Goal: Transaction & Acquisition: Purchase product/service

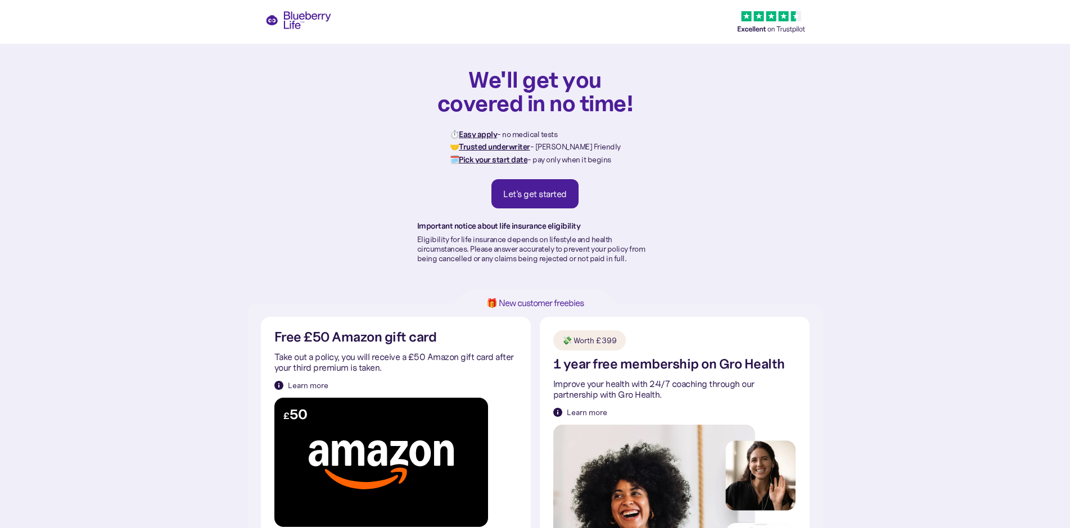
click at [564, 197] on div "Let's get started" at bounding box center [535, 193] width 64 height 11
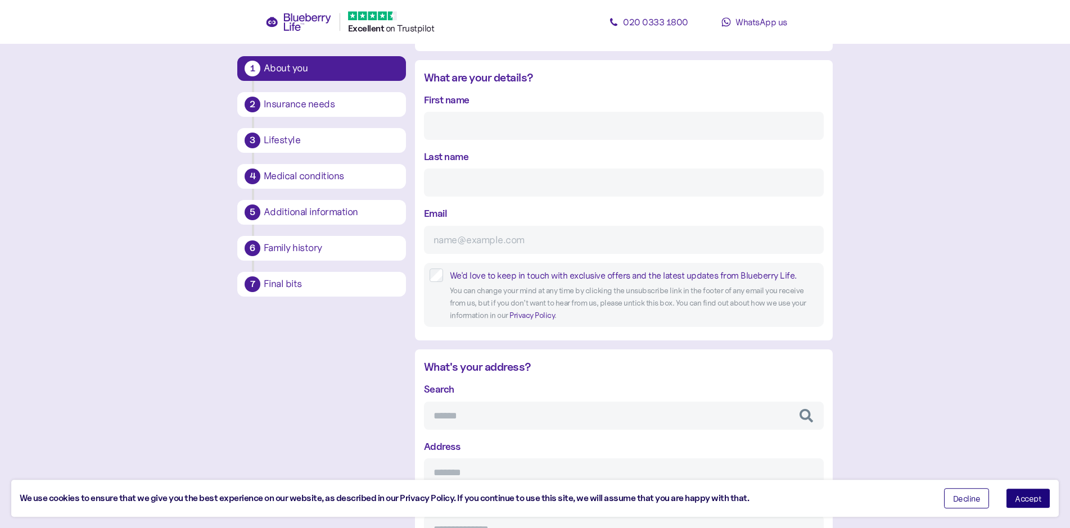
scroll to position [264, 0]
